Goal: Transaction & Acquisition: Obtain resource

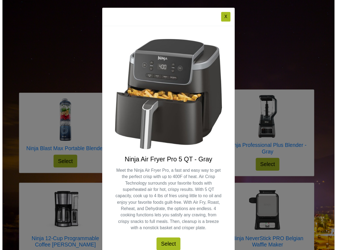
scroll to position [135, 0]
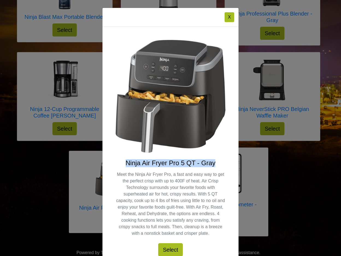
drag, startPoint x: 120, startPoint y: 163, endPoint x: 213, endPoint y: 166, distance: 92.3
click at [213, 166] on h4 "Ninja Air Fryer Pro 5 QT - Gray" at bounding box center [170, 163] width 110 height 8
copy h4 "Ninja Air Fryer Pro 5 QT - Gray"
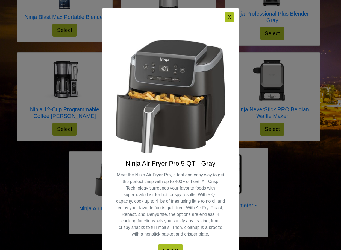
click at [301, 183] on div "X Ninja Air Fryer Pro 5 QT - Gray Meet the Ninja Air Fryer Pro, a fast and easy…" at bounding box center [170, 125] width 341 height 250
click at [232, 17] on div "X" at bounding box center [170, 17] width 136 height 19
click at [231, 18] on button "X" at bounding box center [229, 17] width 10 height 10
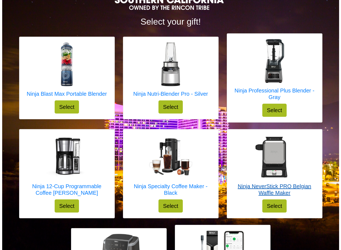
scroll to position [57, 0]
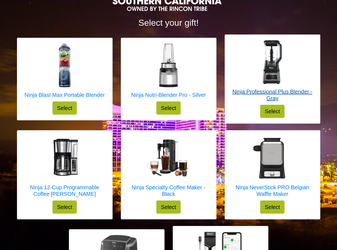
click at [265, 94] on h5 "Ninja Professional Plus Blender - Gray" at bounding box center [272, 94] width 84 height 13
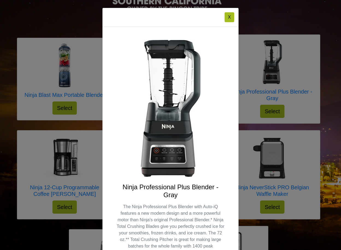
scroll to position [1, 0]
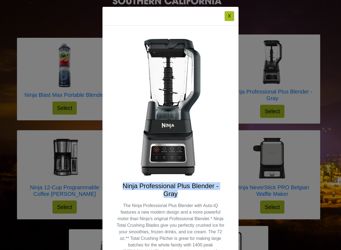
drag, startPoint x: 116, startPoint y: 183, endPoint x: 207, endPoint y: 195, distance: 92.3
click at [207, 195] on h4 "Ninja Professional Plus Blender - Gray" at bounding box center [170, 190] width 110 height 16
copy h4 "Ninja Professional Plus Blender - Gray"
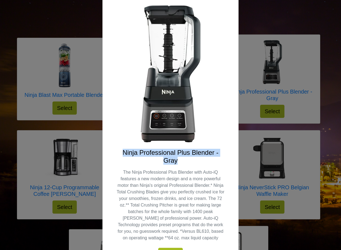
scroll to position [46, 0]
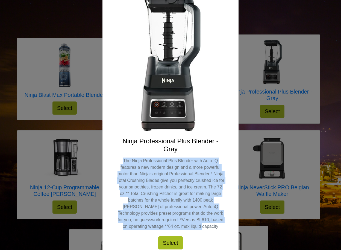
drag, startPoint x: 122, startPoint y: 159, endPoint x: 205, endPoint y: 216, distance: 101.0
click at [207, 227] on p "The Ninja Professional Plus Blender with Auto-iQ features a new modern design a…" at bounding box center [170, 193] width 110 height 72
copy p "The Ninja Professional Plus Blender with Auto-iQ features a new modern design a…"
click at [325, 169] on div "X Ninja Professional Plus Blender - Gray The Ninja Professional Plus Blender wi…" at bounding box center [170, 125] width 341 height 250
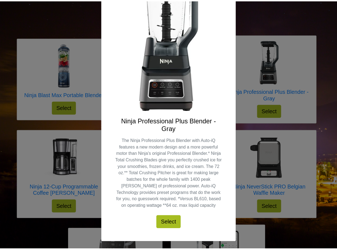
scroll to position [0, 0]
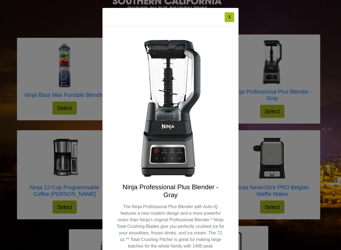
click at [227, 17] on button "X" at bounding box center [229, 17] width 10 height 10
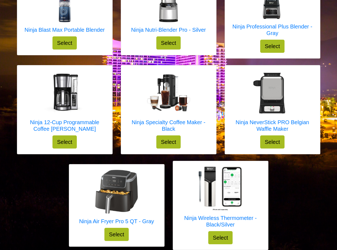
scroll to position [123, 0]
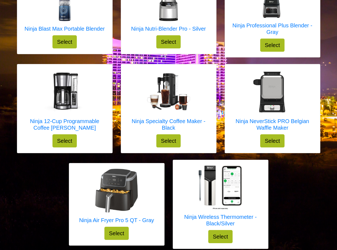
click at [124, 229] on button "Select" at bounding box center [116, 232] width 25 height 13
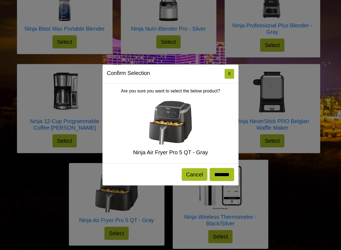
click at [321, 196] on div "Confirm Selection X Are you sure you want to select the below product? Ninja Ai…" at bounding box center [170, 125] width 341 height 250
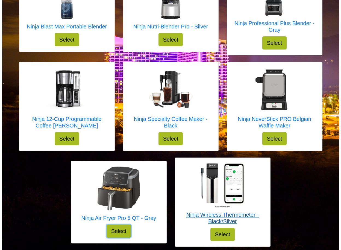
scroll to position [127, 0]
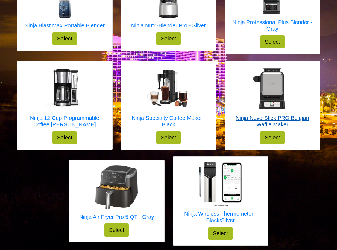
click at [275, 105] on img at bounding box center [272, 88] width 44 height 44
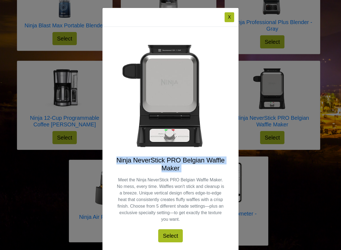
drag, startPoint x: 114, startPoint y: 159, endPoint x: 191, endPoint y: 172, distance: 77.5
click at [191, 172] on div "Ninja NeverStick PRO Belgian Waffle Maker Meet the Ninja NeverStick PRO Belgian…" at bounding box center [170, 199] width 110 height 86
copy div "Ninja NeverStick PRO Belgian Waffle Maker"
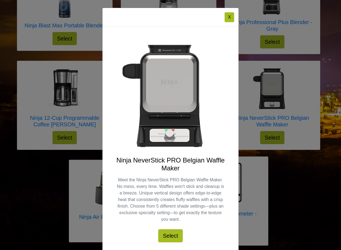
click at [275, 193] on div "X Ninja NeverStick PRO Belgian Waffle Maker Meet the Ninja NeverStick PRO Belgi…" at bounding box center [170, 125] width 341 height 250
click at [224, 19] on button "X" at bounding box center [229, 17] width 10 height 10
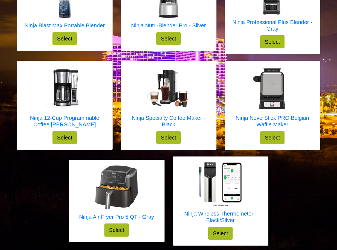
click at [120, 228] on button "Select" at bounding box center [116, 229] width 25 height 13
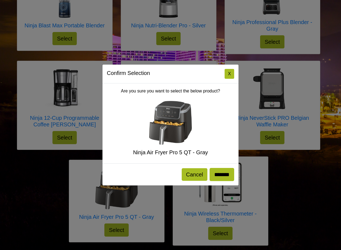
click at [226, 174] on input "*******" at bounding box center [221, 174] width 25 height 13
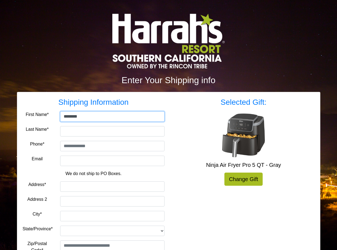
type input "********"
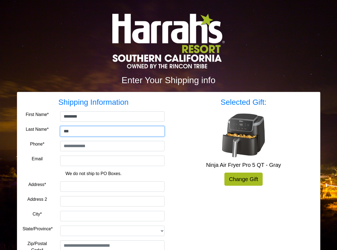
type input "***"
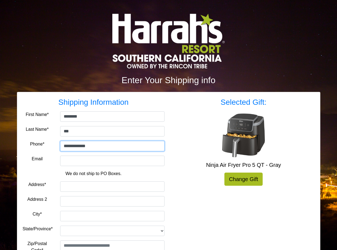
type input "**********"
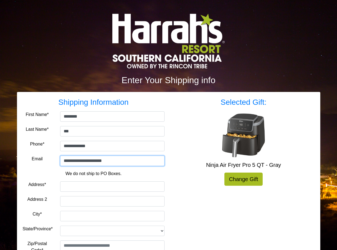
type input "**********"
click at [184, 176] on div "Change Gift" at bounding box center [243, 178] width 150 height 13
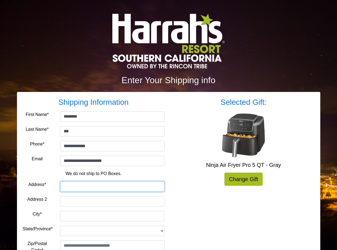
click at [122, 185] on input "Address*" at bounding box center [112, 186] width 104 height 10
type input "**********"
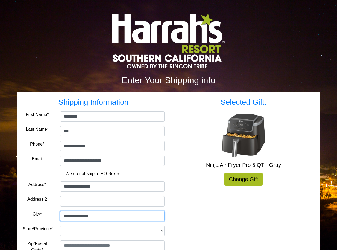
scroll to position [9, 0]
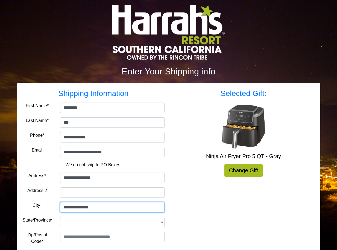
type input "**********"
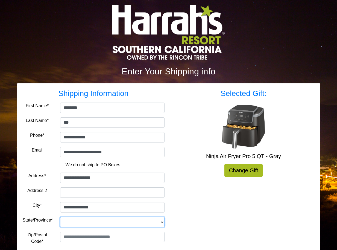
select select "**"
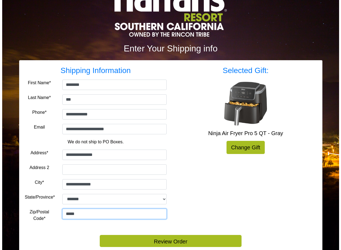
scroll to position [47, 0]
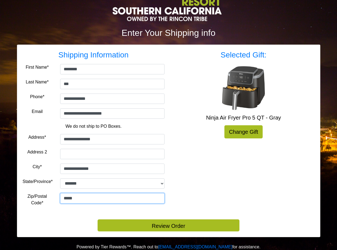
type input "*****"
click at [184, 224] on button "Review Order" at bounding box center [168, 225] width 142 height 12
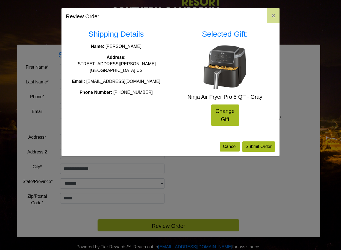
click at [266, 144] on button "Submit Order" at bounding box center [258, 146] width 33 height 10
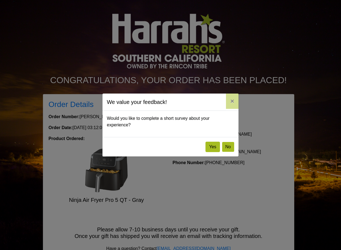
click at [234, 149] on button "No" at bounding box center [228, 147] width 12 height 10
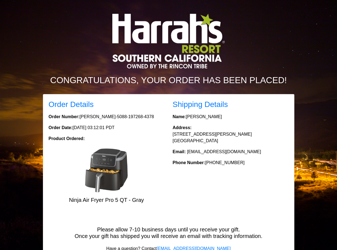
scroll to position [21, 0]
